Goal: Information Seeking & Learning: Learn about a topic

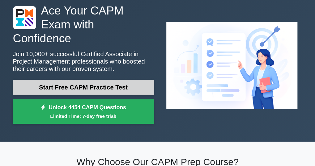
click at [100, 80] on link "Start Free CAPM Practice Test" at bounding box center [83, 87] width 141 height 15
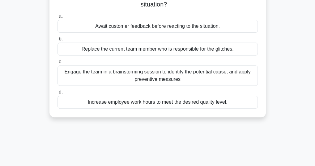
scroll to position [13, 0]
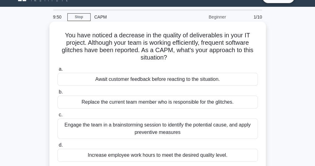
drag, startPoint x: 80, startPoint y: 102, endPoint x: 79, endPoint y: 94, distance: 7.8
click at [79, 94] on label "b. Replace the current team member who is responsible for the glitches." at bounding box center [158, 98] width 200 height 20
click at [57, 94] on div "b. Replace the current team member who is responsible for the glitches." at bounding box center [158, 98] width 208 height 20
drag, startPoint x: 91, startPoint y: 108, endPoint x: 94, endPoint y: 109, distance: 3.5
click at [94, 109] on div "a. Await customer feedback before reacting to the situation. b. Replace the cur…" at bounding box center [158, 113] width 208 height 99
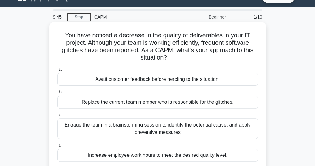
click at [198, 99] on div "Replace the current team member who is responsible for the glitches." at bounding box center [158, 102] width 200 height 13
click at [58, 94] on input "b. Replace the current team member who is responsible for the glitches." at bounding box center [58, 92] width 0 height 4
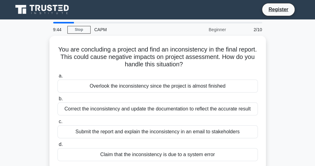
scroll to position [0, 0]
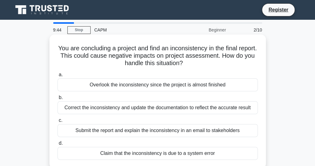
click at [198, 99] on label "b. Correct the inconsistency and update the documentation to reflect the accura…" at bounding box center [158, 104] width 200 height 20
click at [58, 99] on input "b. Correct the inconsistency and update the documentation to reflect the accura…" at bounding box center [58, 98] width 0 height 4
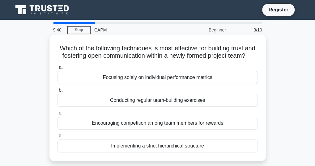
drag, startPoint x: 179, startPoint y: 86, endPoint x: 180, endPoint y: 83, distance: 3.4
click at [180, 83] on div "Focusing solely on individual performance metrics" at bounding box center [158, 77] width 200 height 13
click at [58, 70] on input "a. Focusing solely on individual performance metrics" at bounding box center [58, 68] width 0 height 4
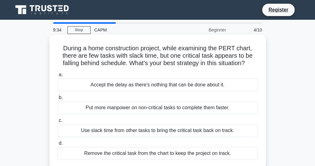
click at [115, 112] on div "Put more manpower on non-critical tasks to complete them faster." at bounding box center [158, 107] width 200 height 13
click at [58, 100] on input "b. Put more manpower on non-critical tasks to complete them faster." at bounding box center [58, 98] width 0 height 4
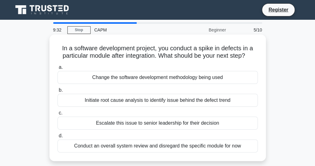
click at [113, 103] on div "Initiate root cause analysis to identify issue behind the defect trend" at bounding box center [158, 100] width 200 height 13
click at [58, 92] on input "b. Initiate root cause analysis to identify issue behind the defect trend" at bounding box center [58, 90] width 0 height 4
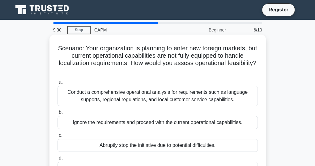
click at [115, 97] on div "Conduct a comprehensive operational analysis for requirements such as language …" at bounding box center [158, 96] width 200 height 20
click at [58, 84] on input "a. Conduct a comprehensive operational analysis for requirements such as langua…" at bounding box center [58, 82] width 0 height 4
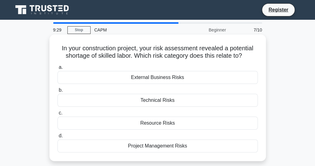
click at [116, 125] on div "Resource Risks" at bounding box center [158, 123] width 200 height 13
click at [58, 115] on input "c. Resource Risks" at bounding box center [58, 113] width 0 height 4
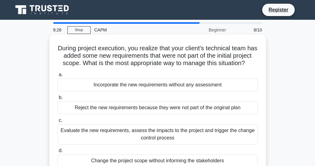
click at [143, 162] on label "d. Change the project scope without informing the stakeholders" at bounding box center [158, 157] width 200 height 20
drag, startPoint x: 143, startPoint y: 162, endPoint x: 122, endPoint y: 136, distance: 33.7
click at [122, 136] on div "Evaluate the new requirements, assess the impacts to the project and trigger th…" at bounding box center [158, 134] width 200 height 20
click at [58, 123] on input "c. Evaluate the new requirements, assess the impacts to the project and trigger…" at bounding box center [58, 121] width 0 height 4
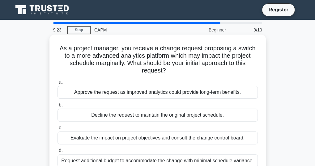
click at [119, 124] on div "a. Approve the request as improved analytics could provide long-term benefits. …" at bounding box center [158, 123] width 208 height 92
click at [118, 119] on div "Decline the request to maintain the original project schedule." at bounding box center [158, 115] width 200 height 13
click at [58, 107] on input "b. Decline the request to maintain the original project schedule." at bounding box center [58, 105] width 0 height 4
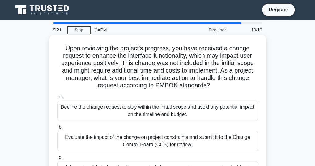
click at [121, 123] on div "a. Decline the change request to stay within the initial scope and avoid any po…" at bounding box center [158, 152] width 208 height 121
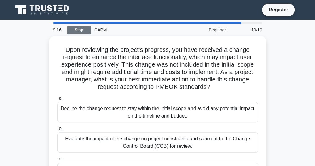
click at [80, 27] on link "Stop" at bounding box center [78, 30] width 23 height 8
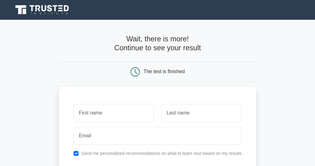
scroll to position [31, 0]
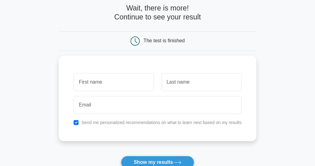
click at [154, 34] on div "The test is finished" at bounding box center [158, 41] width 198 height 20
drag, startPoint x: 154, startPoint y: 34, endPoint x: 155, endPoint y: 49, distance: 14.6
click at [155, 49] on div "The test is finished" at bounding box center [158, 41] width 198 height 20
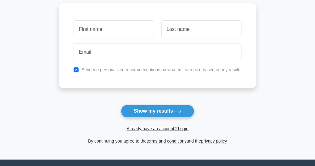
scroll to position [93, 0]
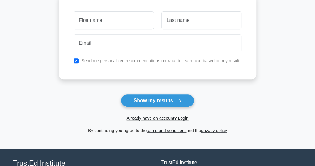
drag, startPoint x: 160, startPoint y: 90, endPoint x: 160, endPoint y: 85, distance: 4.6
click at [160, 86] on form "Wait, there is more! Continue to see your result The test is finished and the" at bounding box center [158, 38] width 198 height 192
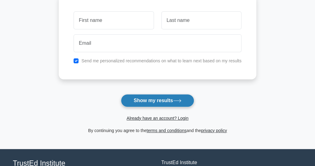
click at [162, 97] on button "Show my results" at bounding box center [157, 100] width 73 height 13
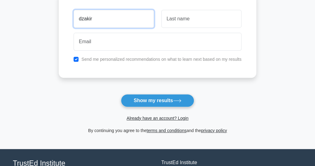
type input "dzakir"
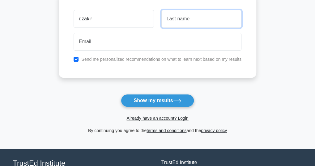
drag, startPoint x: 174, startPoint y: 21, endPoint x: 175, endPoint y: 26, distance: 5.0
click at [175, 27] on input "text" at bounding box center [201, 19] width 80 height 18
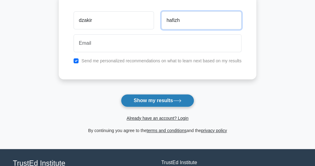
type input "hafizh"
click at [167, 96] on button "Show my results" at bounding box center [157, 100] width 73 height 13
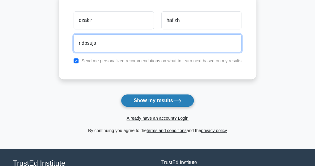
type input "ndbsuja"
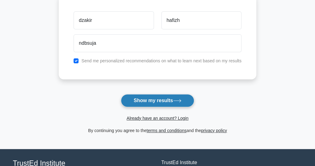
click at [129, 96] on button "Show my results" at bounding box center [157, 100] width 73 height 13
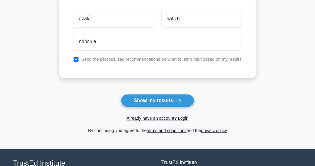
click at [73, 58] on div "Send me personalized recommendations on what to learn next based on my results" at bounding box center [157, 59] width 175 height 7
click at [79, 59] on div "Send me personalized recommendations on what to learn next based on my results" at bounding box center [157, 59] width 175 height 7
click at [79, 58] on div "Send me personalized recommendations on what to learn next based on my results" at bounding box center [157, 59] width 175 height 7
click at [78, 58] on input "checkbox" at bounding box center [76, 59] width 5 height 5
checkbox input "false"
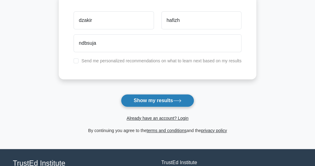
click at [133, 96] on button "Show my results" at bounding box center [157, 100] width 73 height 13
click at [133, 97] on button "Show my results" at bounding box center [157, 100] width 73 height 13
click at [134, 99] on button "Show my results" at bounding box center [157, 100] width 73 height 13
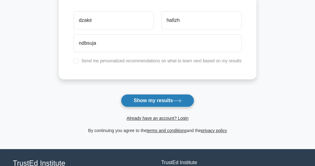
drag, startPoint x: 131, startPoint y: 108, endPoint x: 131, endPoint y: 98, distance: 9.9
click at [131, 107] on form "Wait, there is more! Continue to see your result The test is finished dzakir" at bounding box center [158, 38] width 198 height 192
